Goal: Transaction & Acquisition: Purchase product/service

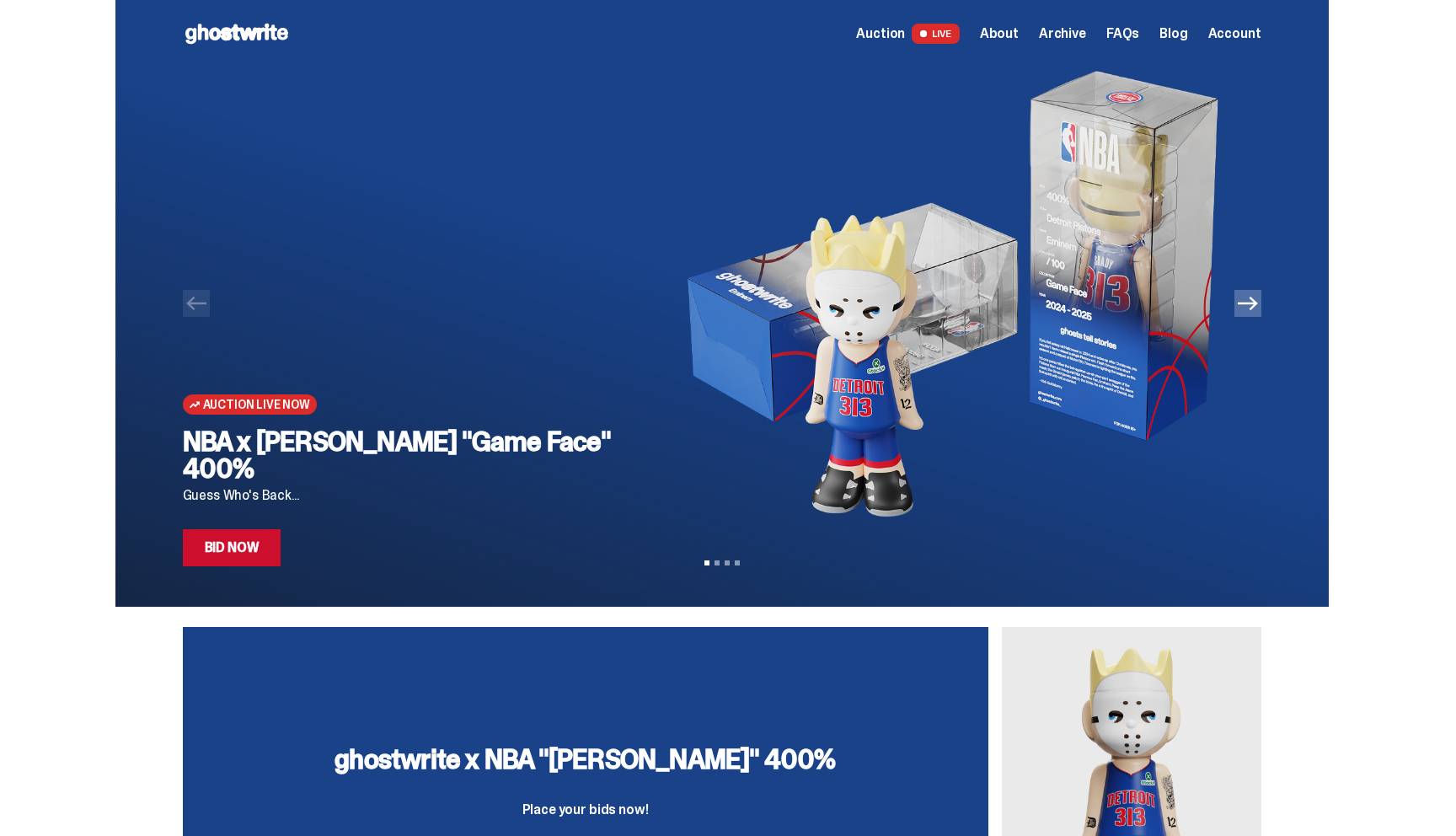
click at [221, 567] on div at bounding box center [722, 303] width 1213 height 607
click at [235, 550] on link "Bid Now" at bounding box center [232, 547] width 98 height 37
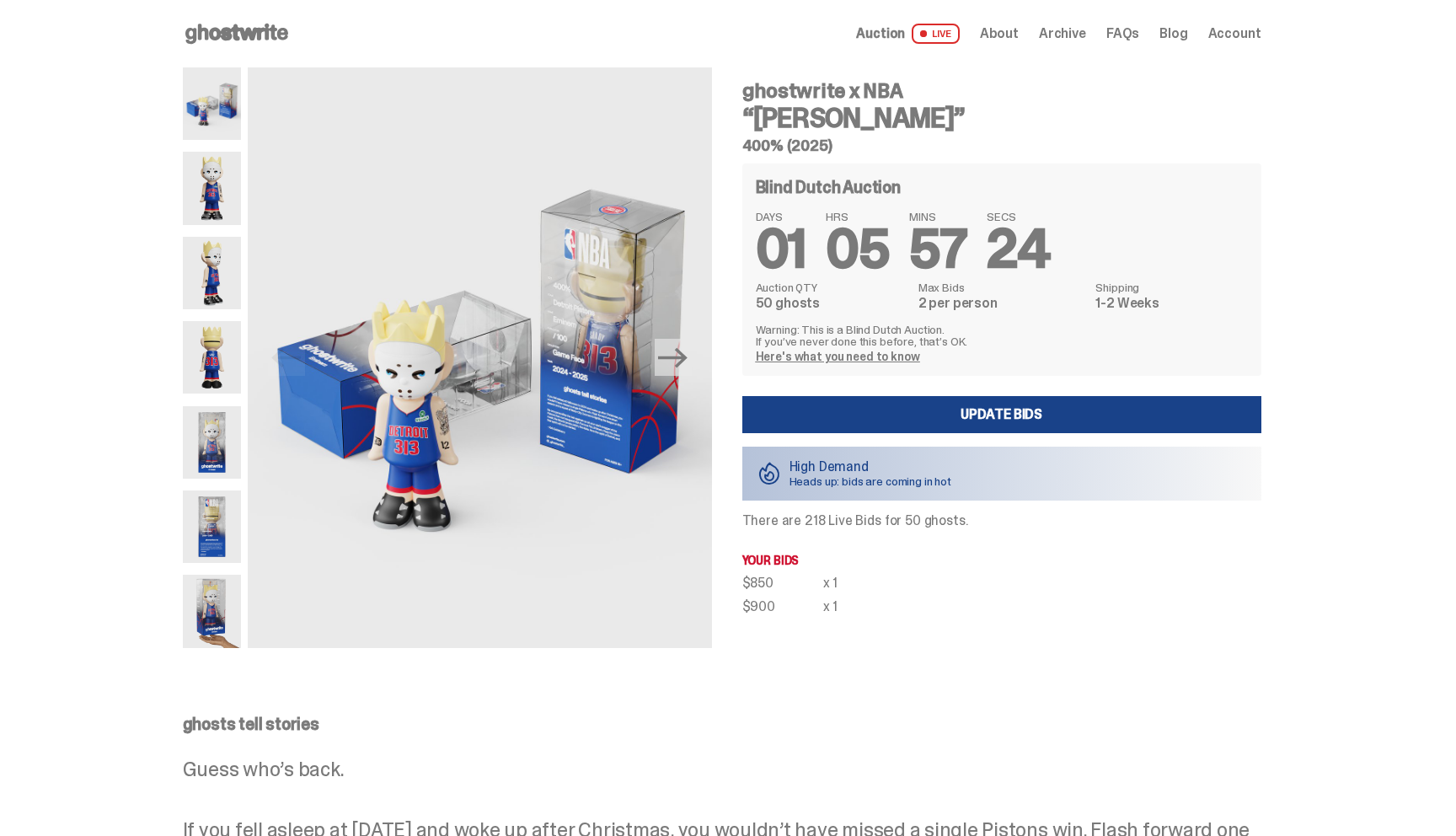
drag, startPoint x: 758, startPoint y: 296, endPoint x: 861, endPoint y: 308, distance: 103.7
click at [861, 308] on div "Blind Dutch Auction DAYS 01 HRS 05 MINS 57 SECS 24 Auction QTY 50 ghosts Max Bi…" at bounding box center [1002, 270] width 519 height 212
click at [791, 265] on span "01" at bounding box center [781, 248] width 51 height 70
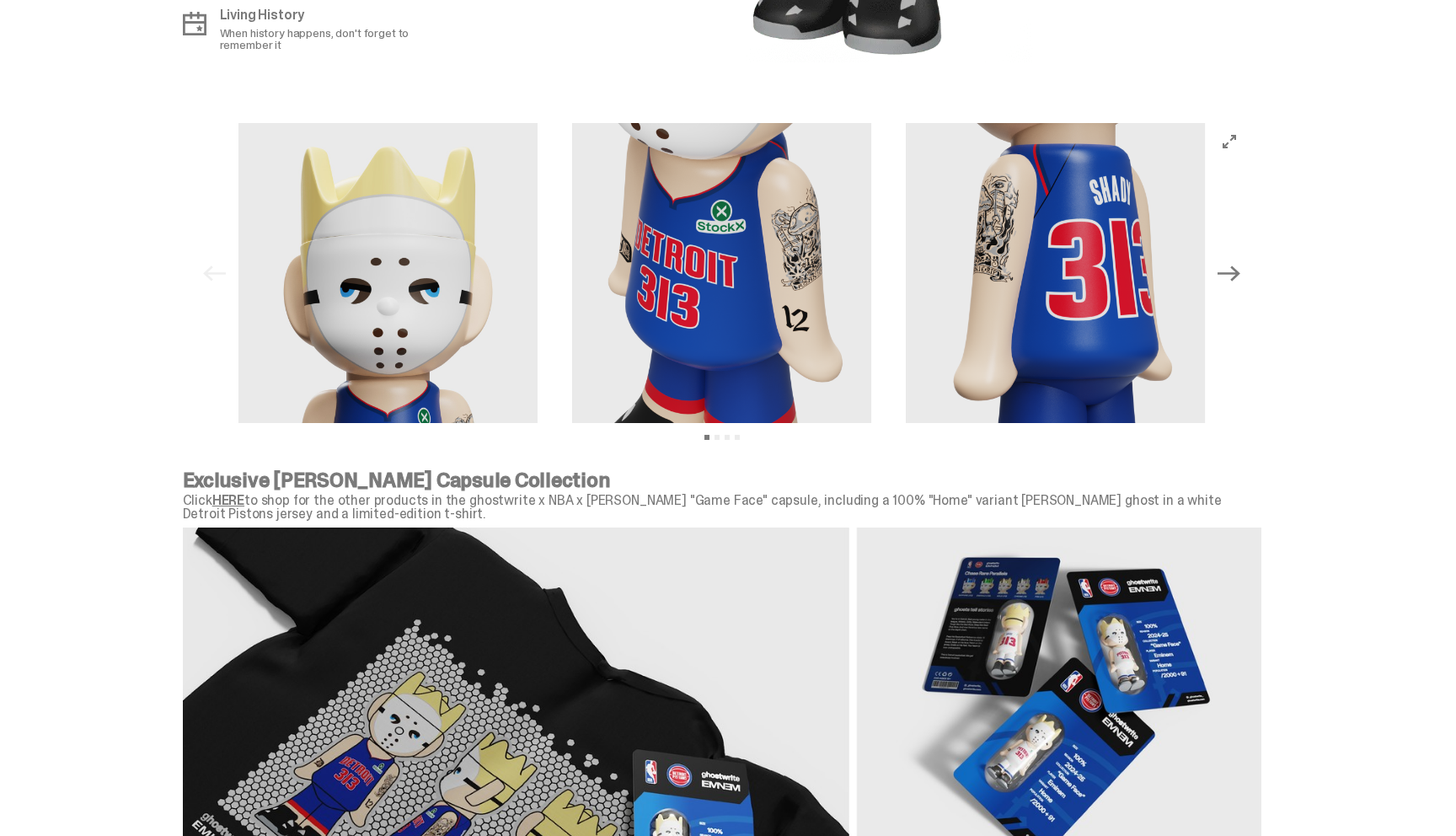
scroll to position [1623, 0]
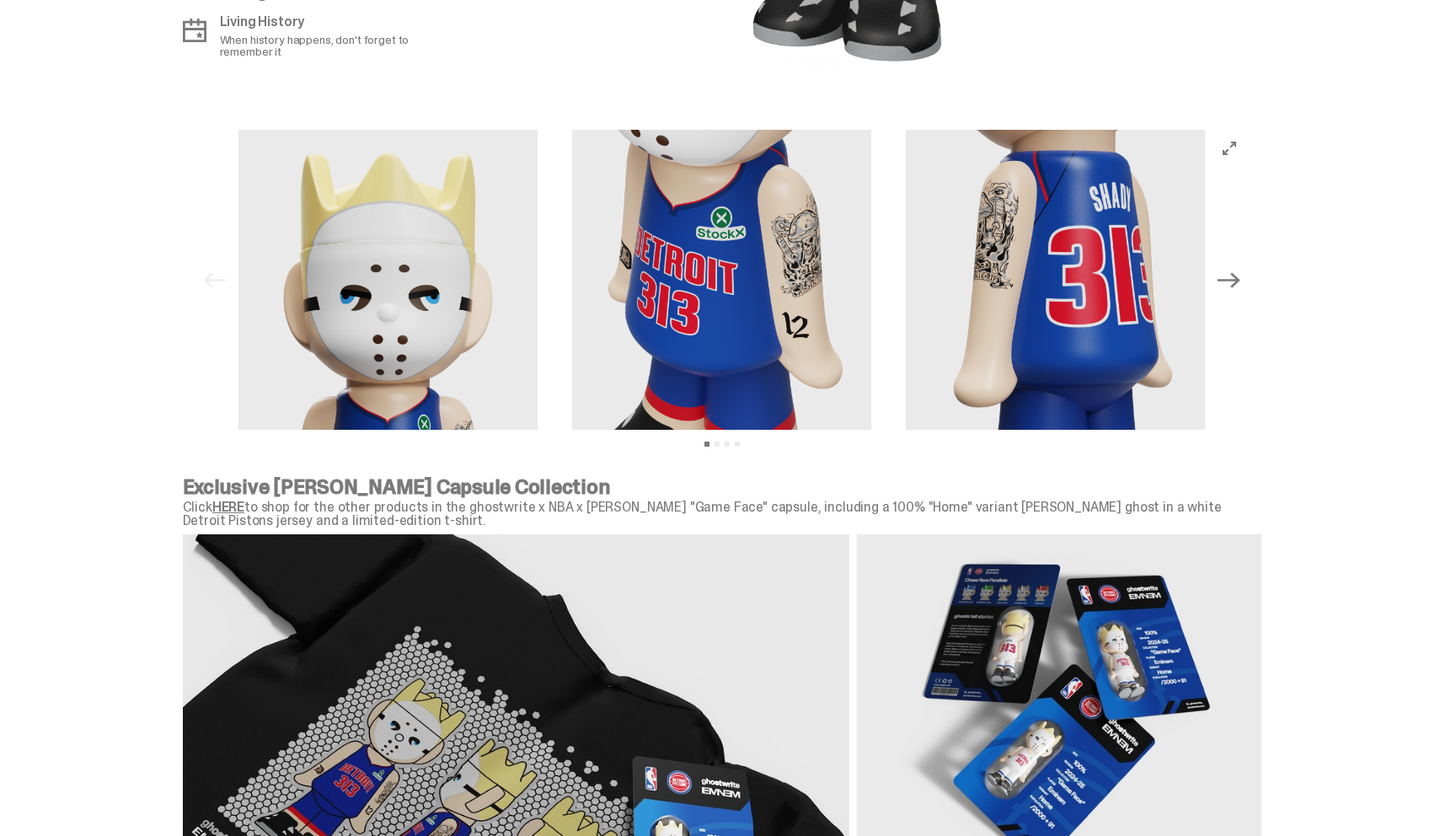
click at [231, 512] on link "HERE" at bounding box center [227, 507] width 32 height 18
